Goal: Information Seeking & Learning: Learn about a topic

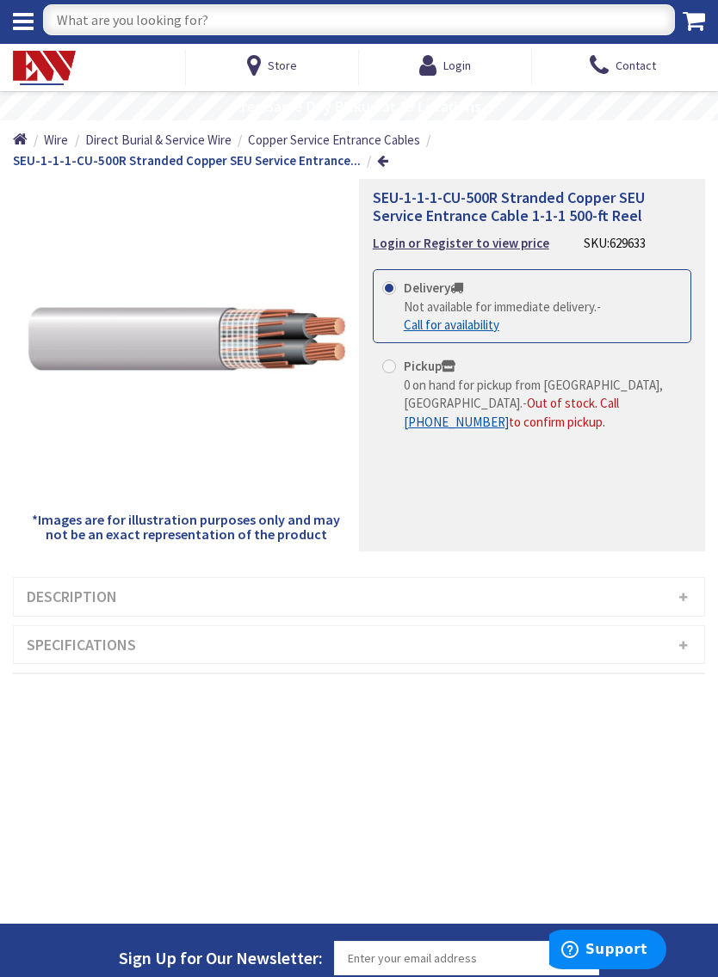
scroll to position [5, 0]
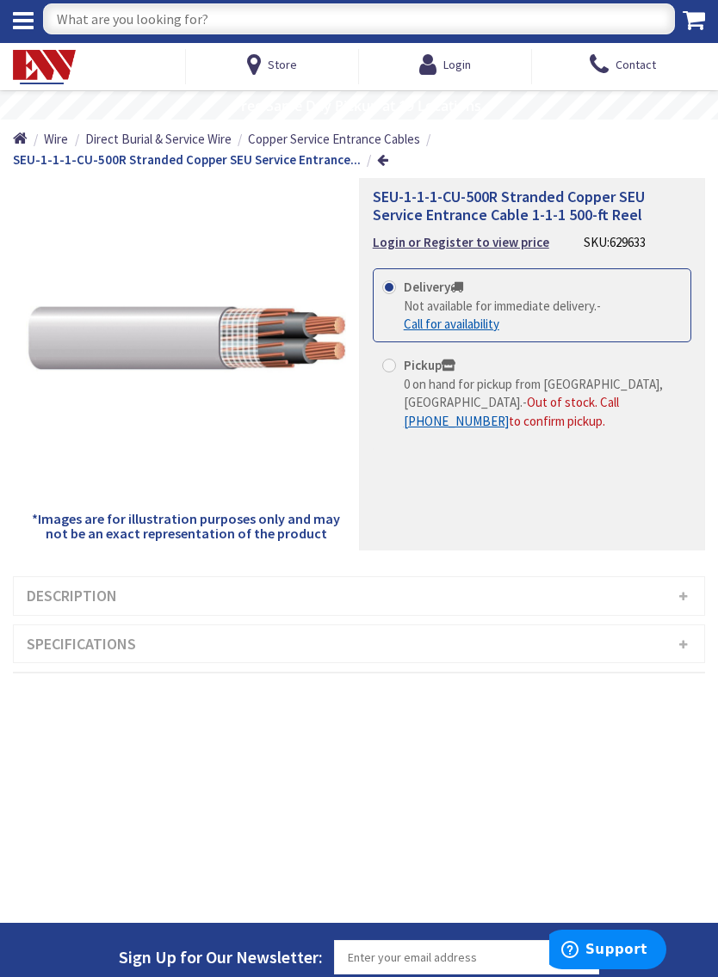
click at [351, 143] on span "Copper Service Entrance Cables" at bounding box center [334, 139] width 172 height 16
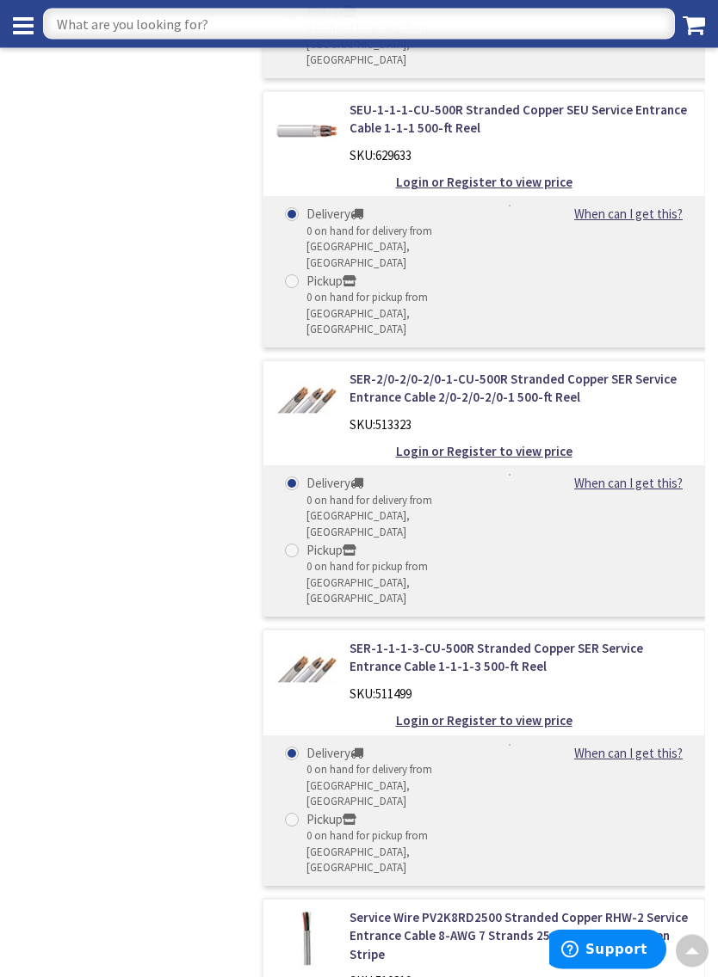
scroll to position [2199, 0]
click at [614, 639] on link "SER-1-1-1-3-CU-500R Stranded Copper SER Service Entrance Cable 1-1-1-3 500-ft R…" at bounding box center [520, 657] width 342 height 37
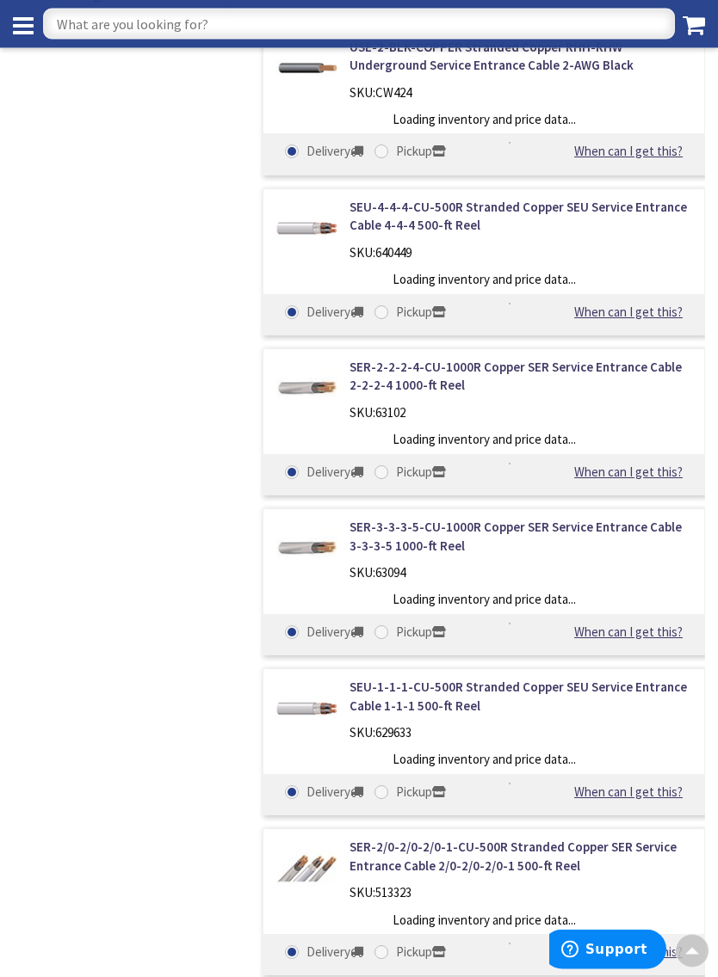
scroll to position [925, 0]
